Goal: Communication & Community: Answer question/provide support

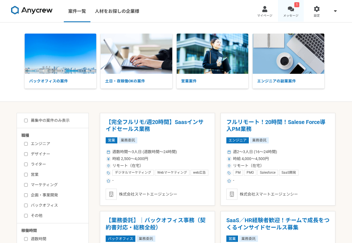
click at [289, 14] on span "メッセージ" at bounding box center [290, 16] width 15 height 4
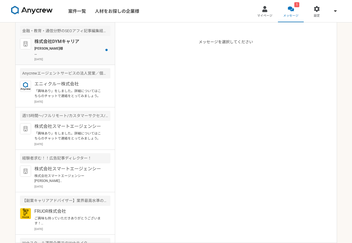
click at [77, 46] on p "[PERSON_NAME]様 お世話になっております。 ご確認いただきましてありがとうございます。 ーーー [DATE]14:00～ Zoom URL: [U…" at bounding box center [68, 51] width 69 height 10
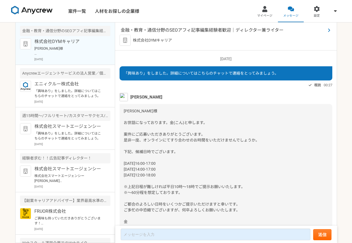
click at [174, 29] on span "金融・教育・通信分野のSEOアフィ記事編集経験者歓迎｜ディレクター兼ライター" at bounding box center [223, 30] width 205 height 7
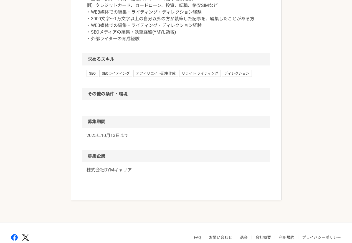
scroll to position [330, 0]
